Goal: Information Seeking & Learning: Find specific fact

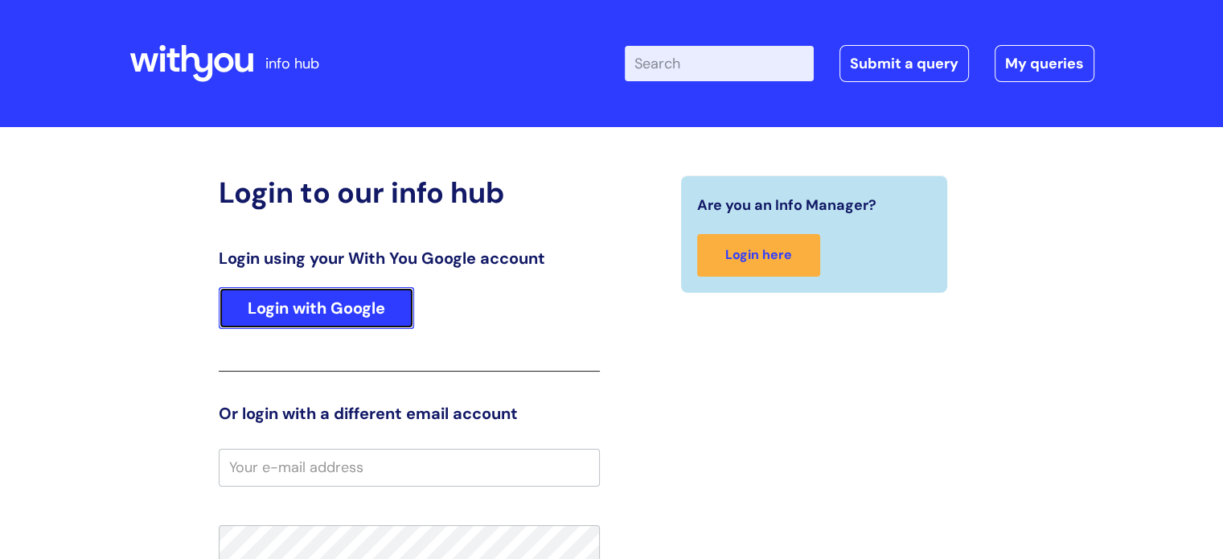
click at [289, 298] on link "Login with Google" at bounding box center [316, 308] width 195 height 42
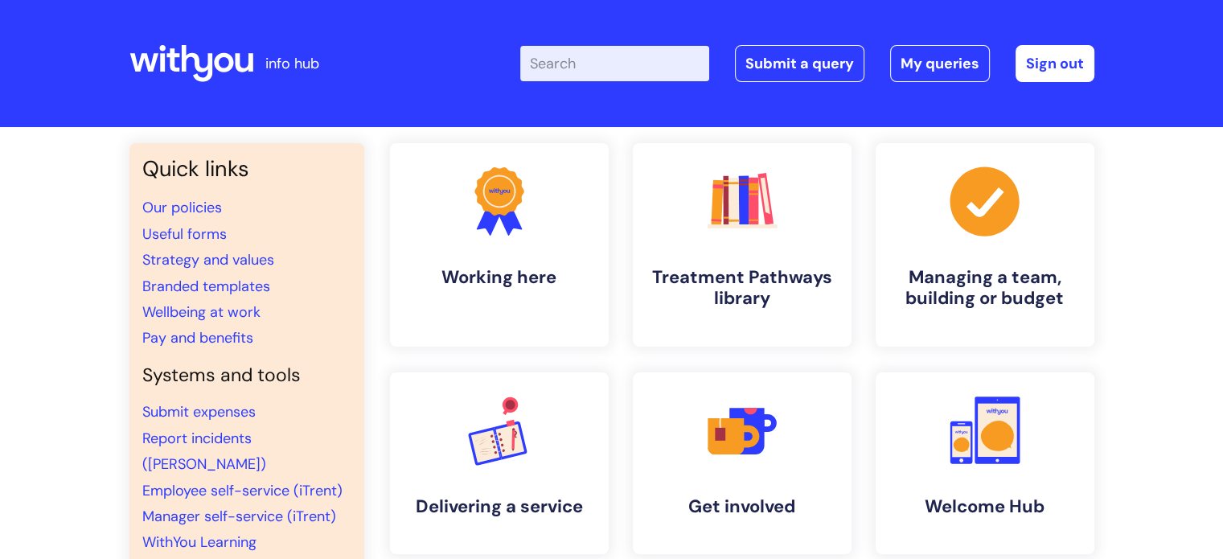
click at [579, 57] on input "Enter your search term here..." at bounding box center [614, 63] width 189 height 35
type input "managing sickness policy"
click button "Search" at bounding box center [0, 0] width 0 height 0
